Goal: Transaction & Acquisition: Purchase product/service

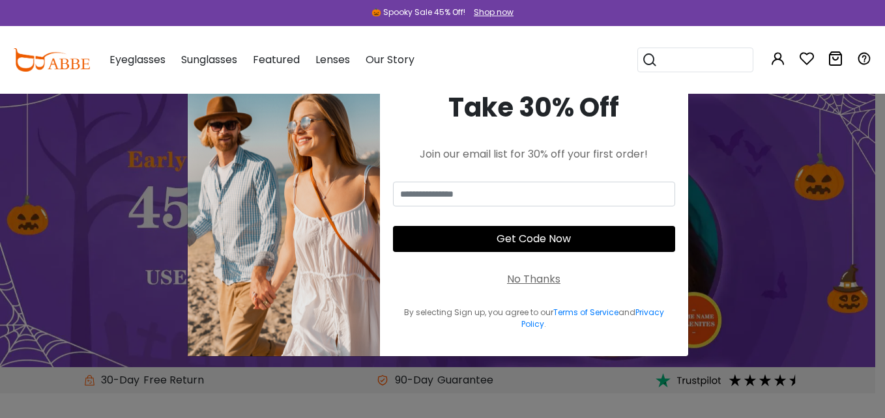
click at [541, 281] on div "No Thanks" at bounding box center [533, 280] width 53 height 16
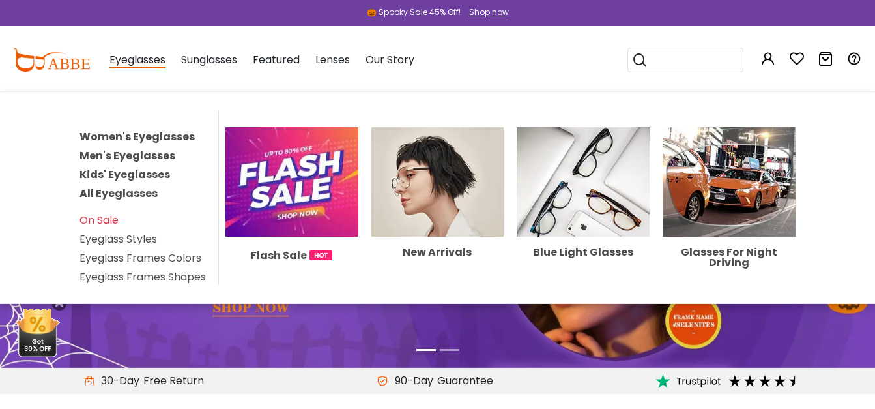
click at [125, 154] on link "Men's Eyeglasses" at bounding box center [128, 155] width 96 height 15
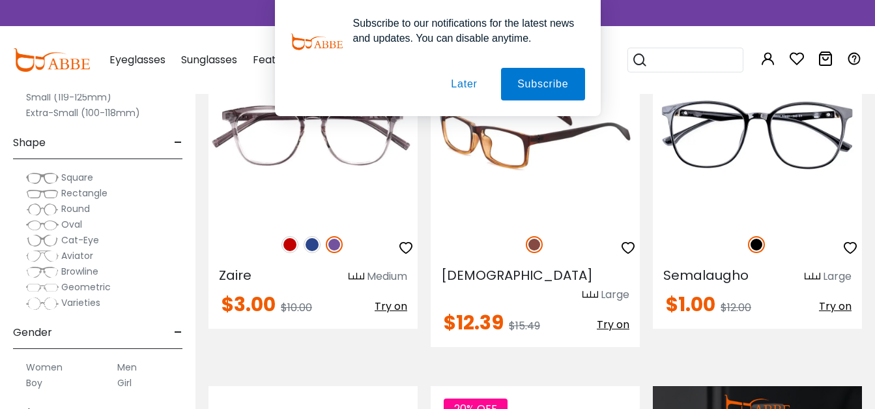
scroll to position [978, 0]
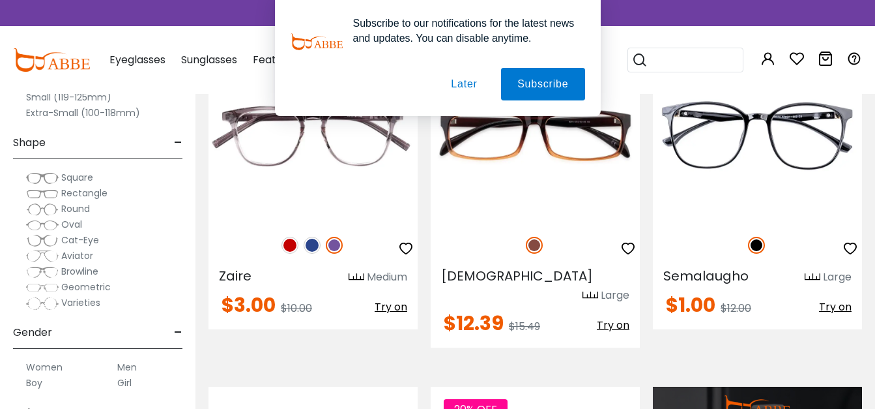
click at [466, 88] on button "Later" at bounding box center [464, 84] width 59 height 33
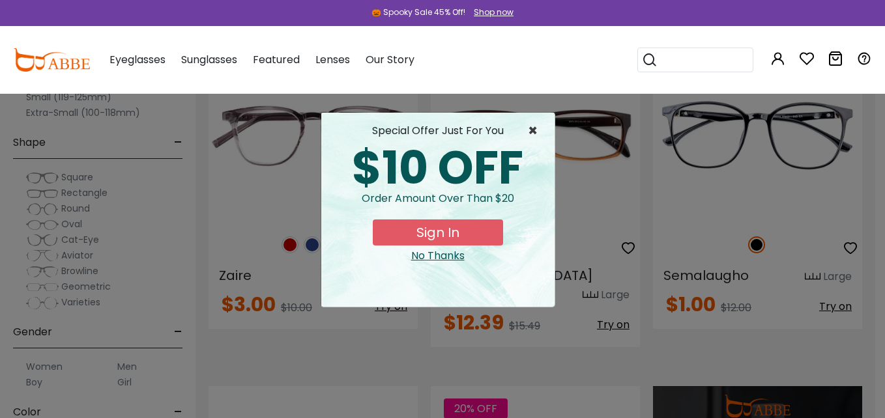
click at [532, 128] on span "×" at bounding box center [536, 131] width 16 height 16
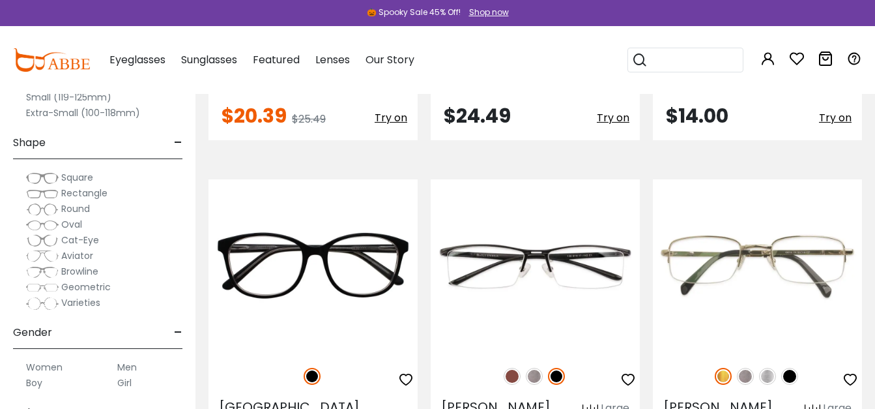
scroll to position [2802, 0]
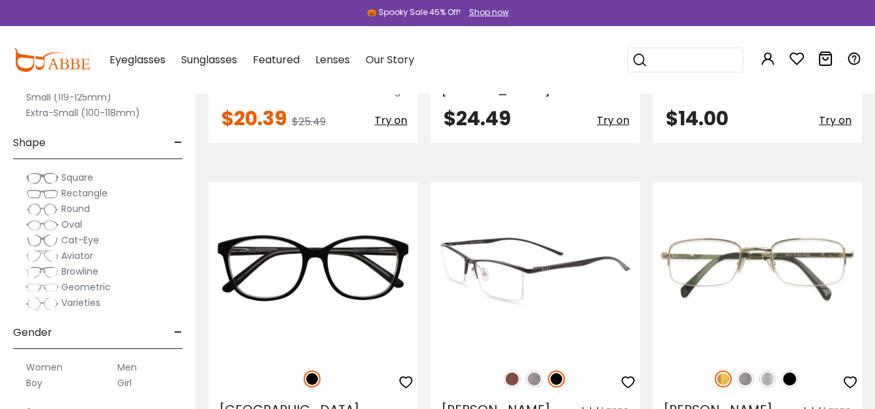
click at [494, 243] on img at bounding box center [535, 269] width 209 height 174
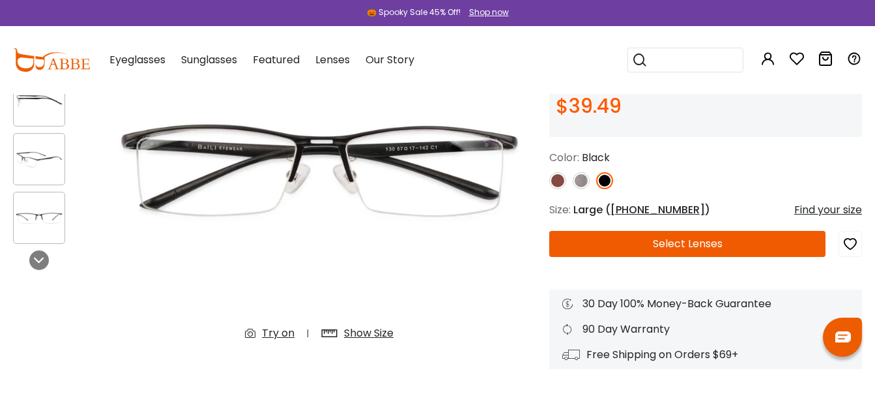
scroll to position [196, 0]
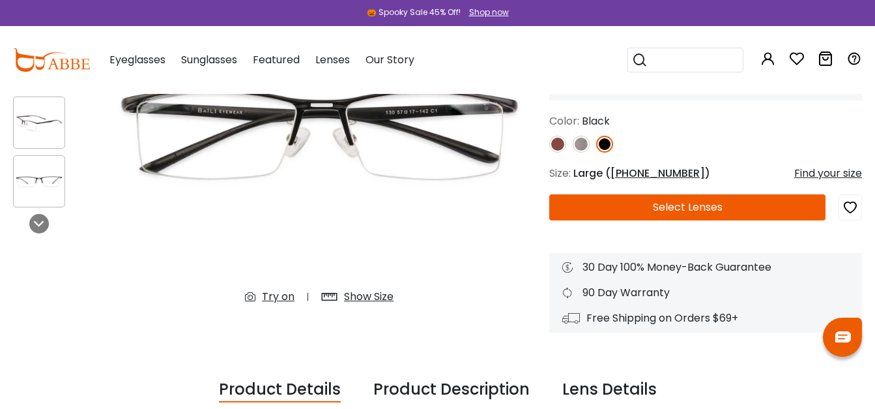
click at [701, 210] on button "Select Lenses" at bounding box center [687, 207] width 276 height 26
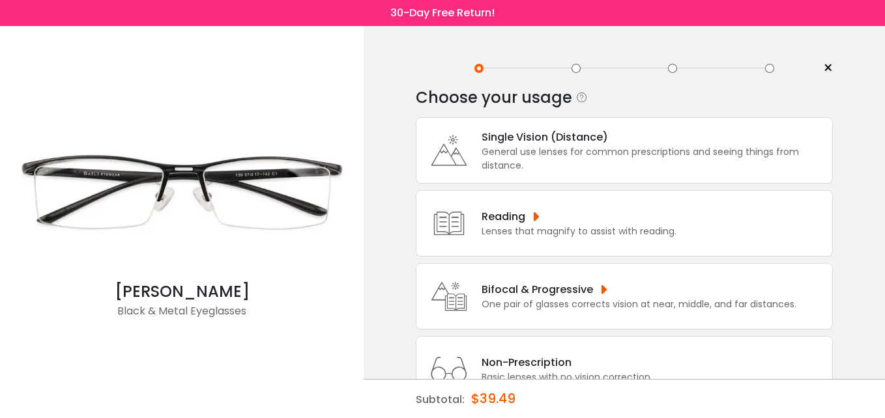
click at [564, 151] on div "General use lenses for common prescriptions and seeing things from distance." at bounding box center [654, 158] width 344 height 27
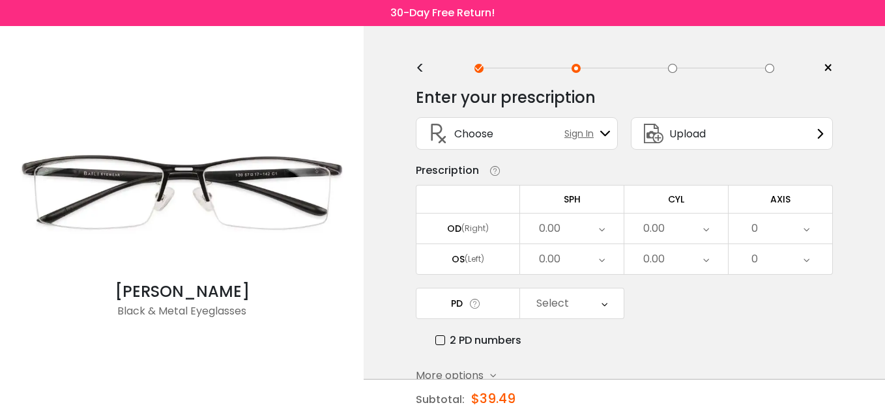
click at [556, 225] on div "0.00" at bounding box center [550, 229] width 22 height 26
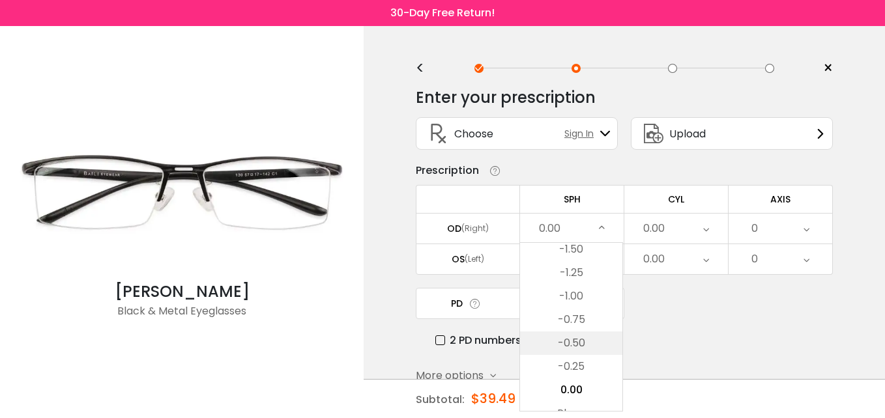
scroll to position [1727, 0]
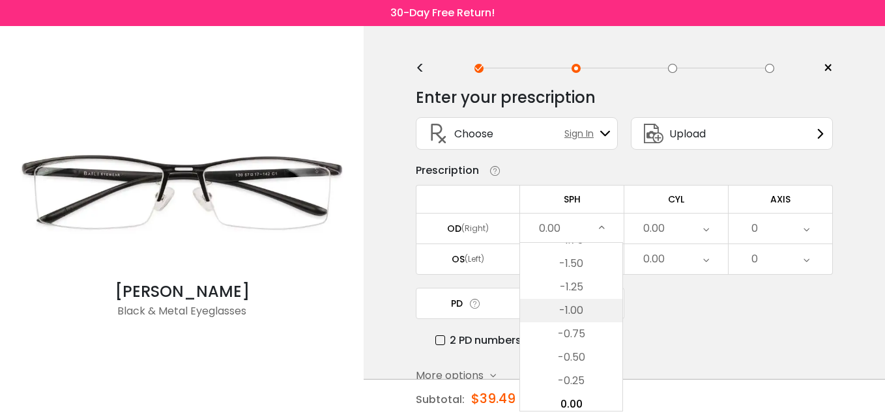
click at [576, 310] on li "-1.00" at bounding box center [571, 310] width 102 height 23
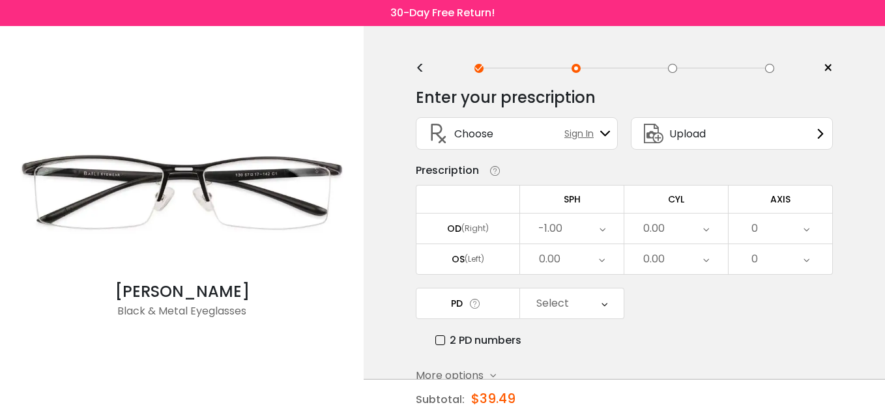
click at [581, 260] on div "0.00" at bounding box center [572, 259] width 104 height 30
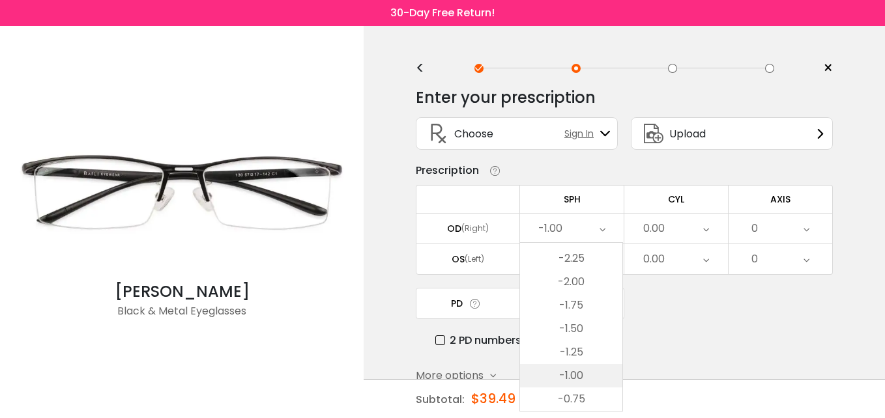
click at [583, 373] on li "-1.00" at bounding box center [571, 375] width 102 height 23
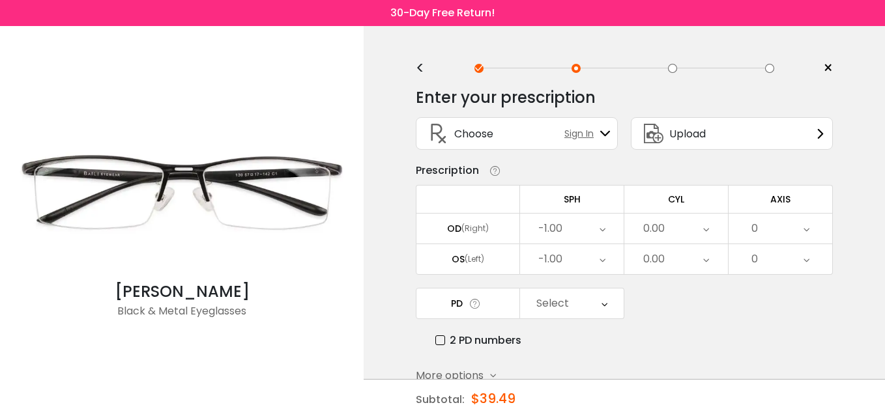
click at [684, 227] on div "0.00" at bounding box center [676, 229] width 104 height 30
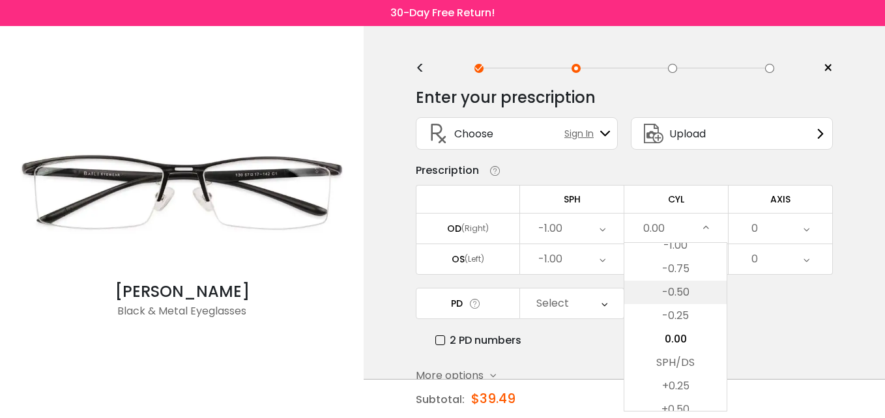
click at [691, 293] on li "-0.50" at bounding box center [675, 292] width 102 height 23
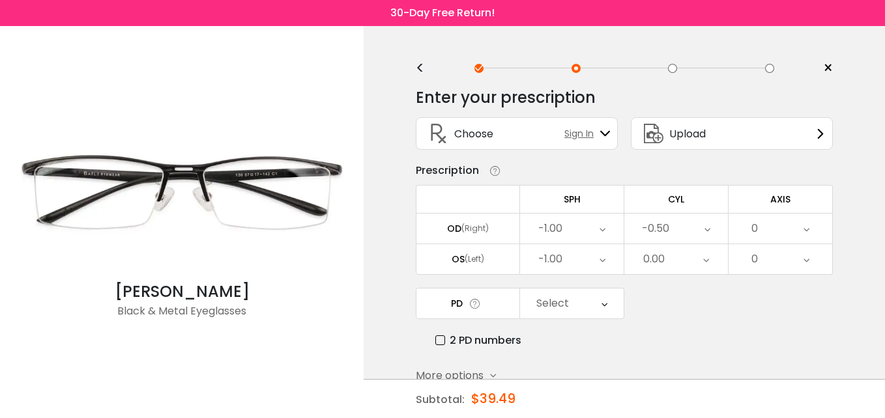
click at [691, 262] on div "0.00" at bounding box center [676, 259] width 104 height 30
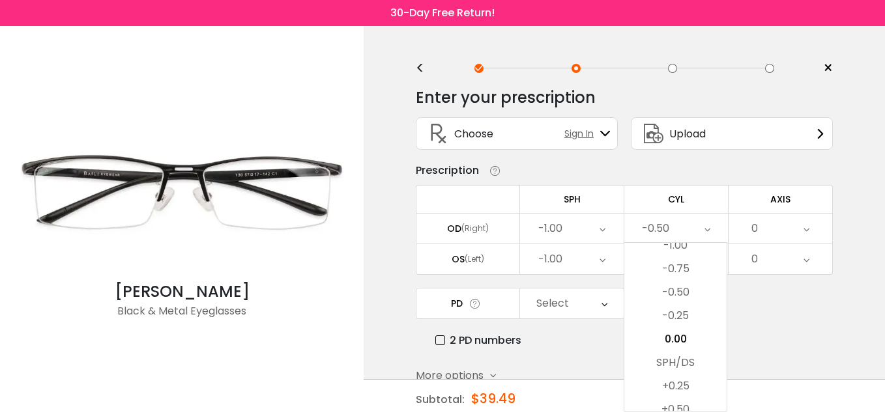
click at [686, 268] on li "-0.75" at bounding box center [675, 268] width 102 height 23
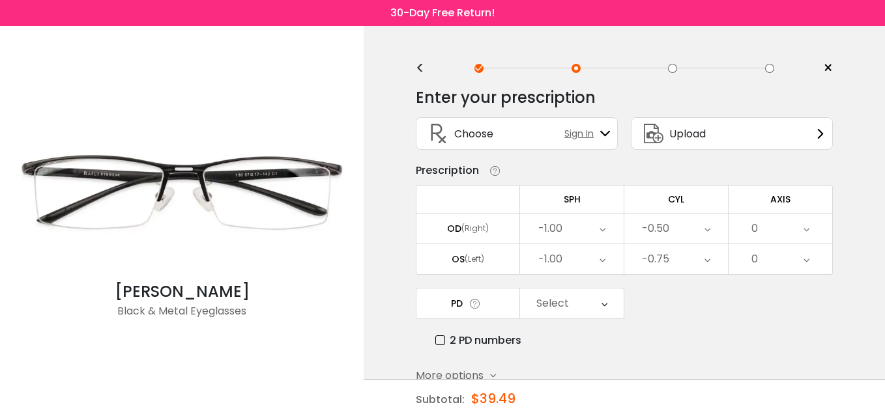
click at [807, 232] on icon at bounding box center [807, 229] width 6 height 30
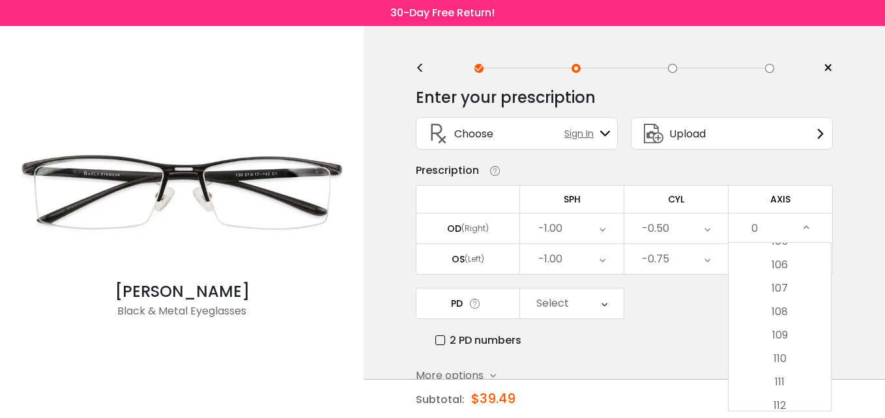
scroll to position [2542, 0]
click at [783, 363] on li "113" at bounding box center [780, 364] width 102 height 23
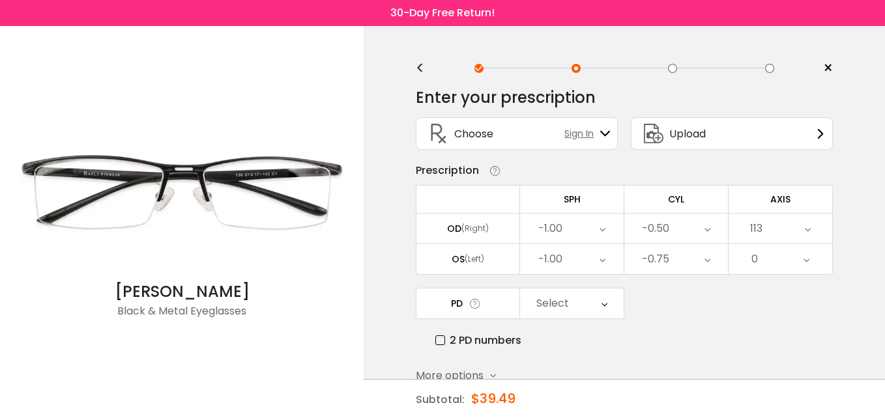
click at [779, 259] on div "0" at bounding box center [781, 259] width 104 height 30
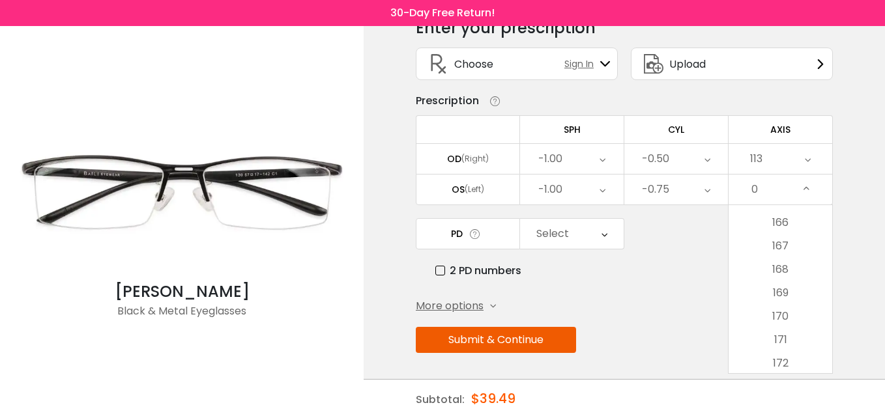
scroll to position [3910, 0]
click at [782, 296] on li "170" at bounding box center [781, 294] width 104 height 23
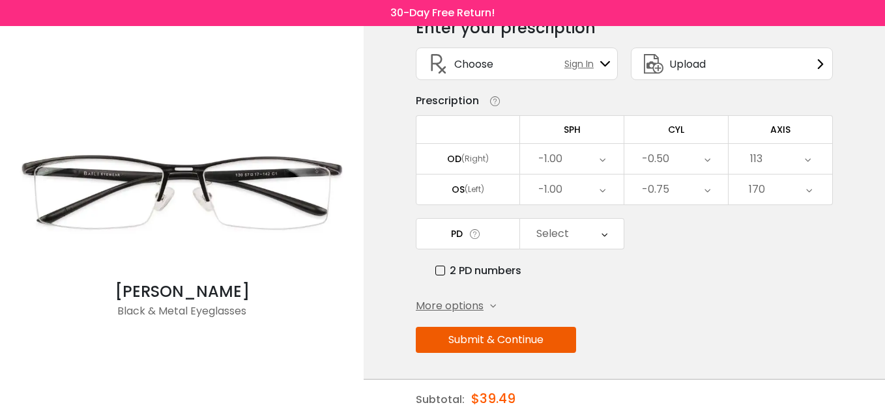
click at [482, 271] on label "2 PD numbers" at bounding box center [478, 271] width 86 height 16
click at [600, 242] on div "Right PD" at bounding box center [572, 234] width 104 height 30
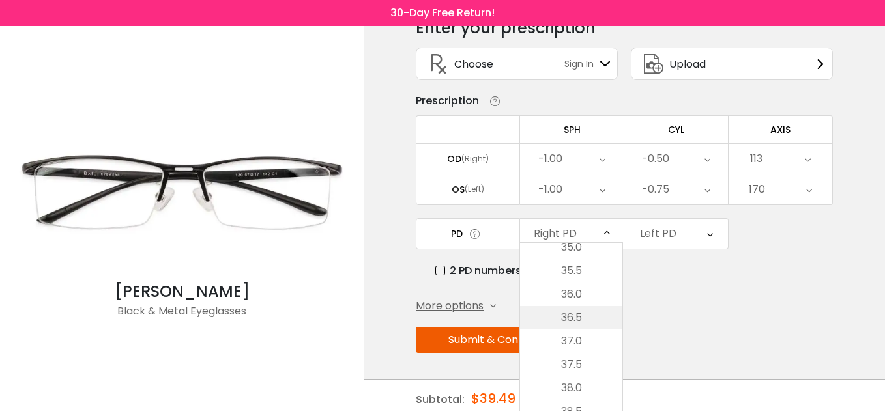
scroll to position [653, 0]
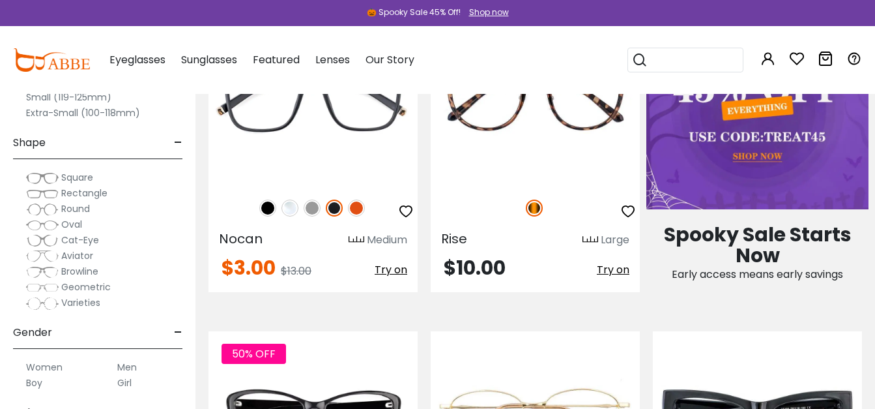
scroll to position [717, 0]
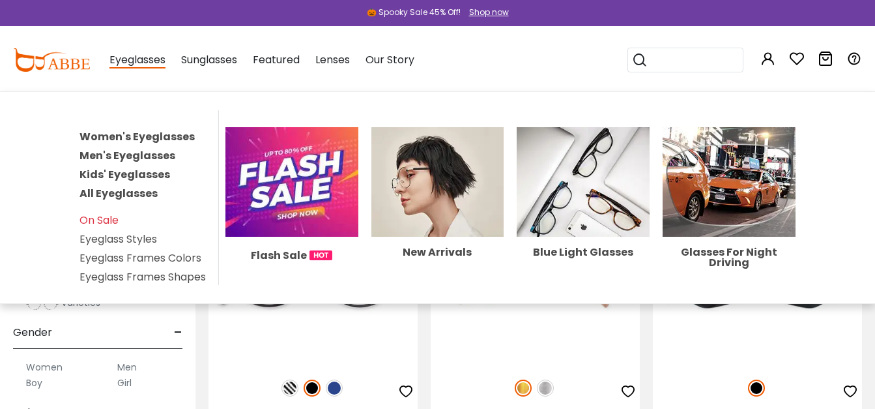
click at [128, 157] on link "Men's Eyeglasses" at bounding box center [128, 155] width 96 height 15
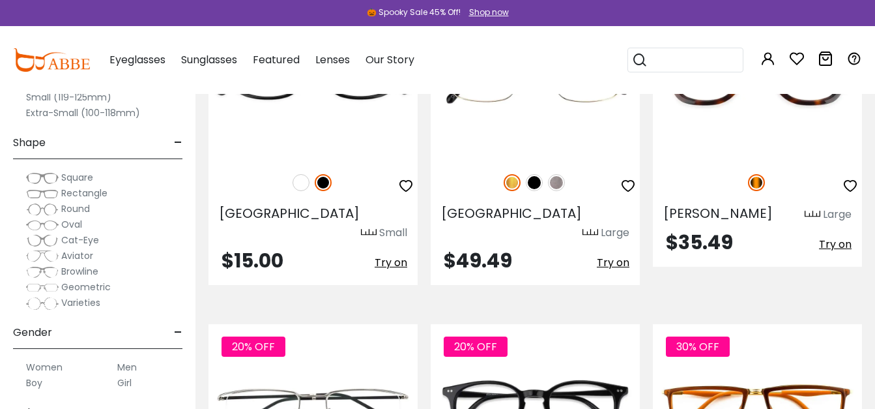
scroll to position [3389, 0]
